Goal: Task Accomplishment & Management: Use online tool/utility

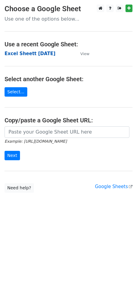
click at [31, 55] on strong "Excel Sheett [DATE]" at bounding box center [30, 53] width 51 height 5
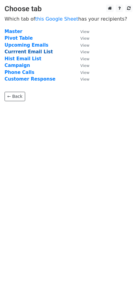
click at [33, 52] on strong "Currrent Email List" at bounding box center [29, 51] width 48 height 5
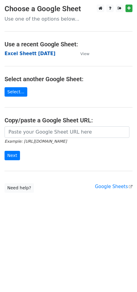
click at [35, 54] on strong "Excel Sheett [DATE]" at bounding box center [30, 53] width 51 height 5
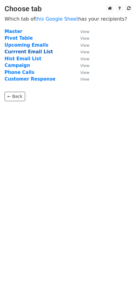
click at [26, 50] on strong "Currrent Email List" at bounding box center [29, 51] width 48 height 5
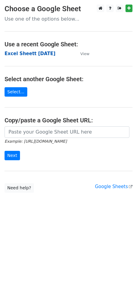
click at [34, 53] on strong "Excel Sheett [DATE]" at bounding box center [30, 53] width 51 height 5
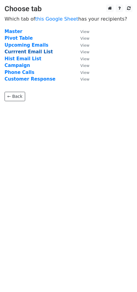
click at [36, 53] on strong "Currrent Email List" at bounding box center [29, 51] width 48 height 5
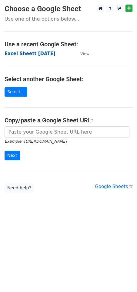
click at [32, 53] on strong "Excel Sheett [DATE]" at bounding box center [30, 53] width 51 height 5
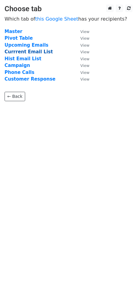
click at [25, 51] on strong "Currrent Email List" at bounding box center [29, 51] width 48 height 5
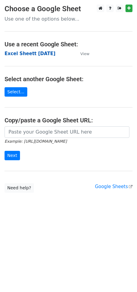
click at [29, 55] on strong "Excel Sheett 6-8-25" at bounding box center [30, 53] width 51 height 5
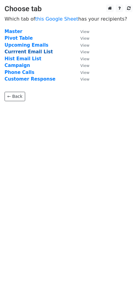
click at [32, 53] on strong "Currrent Email List" at bounding box center [29, 51] width 48 height 5
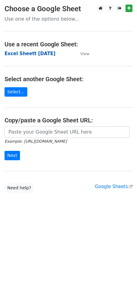
click at [24, 53] on strong "Excel Sheett 6-8-25" at bounding box center [30, 53] width 51 height 5
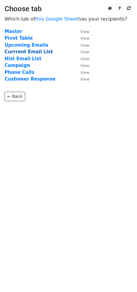
click at [26, 51] on strong "Currrent Email List" at bounding box center [29, 51] width 48 height 5
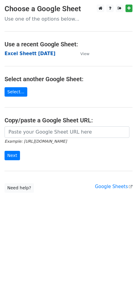
click at [21, 54] on strong "Excel Sheett [DATE]" at bounding box center [30, 53] width 51 height 5
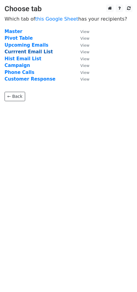
click at [20, 51] on strong "Currrent Email List" at bounding box center [29, 51] width 48 height 5
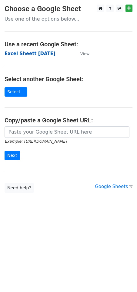
click at [32, 52] on strong "Excel Sheett [DATE]" at bounding box center [30, 53] width 51 height 5
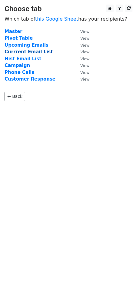
click at [26, 51] on strong "Currrent Email List" at bounding box center [29, 51] width 48 height 5
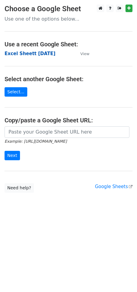
click at [24, 54] on strong "Excel Sheett [DATE]" at bounding box center [30, 53] width 51 height 5
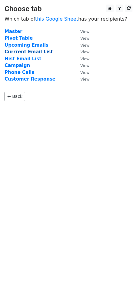
click at [24, 52] on strong "Currrent Email List" at bounding box center [29, 51] width 48 height 5
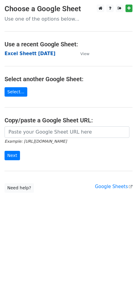
click at [17, 55] on strong "Excel Sheett [DATE]" at bounding box center [30, 53] width 51 height 5
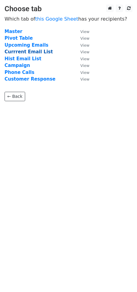
click at [29, 50] on strong "Currrent Email List" at bounding box center [29, 51] width 48 height 5
